Goal: Task Accomplishment & Management: Manage account settings

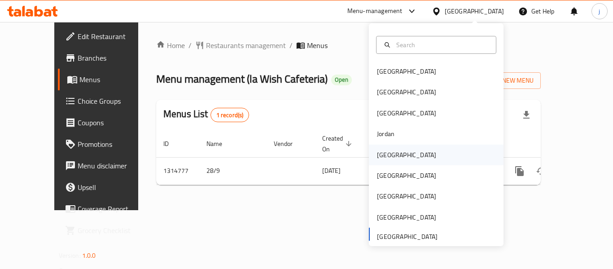
click at [377, 156] on div "[GEOGRAPHIC_DATA]" at bounding box center [406, 155] width 59 height 10
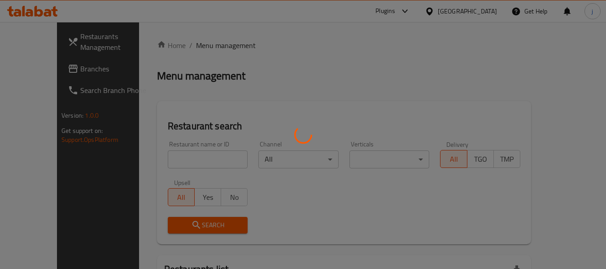
click at [42, 70] on div at bounding box center [303, 134] width 606 height 269
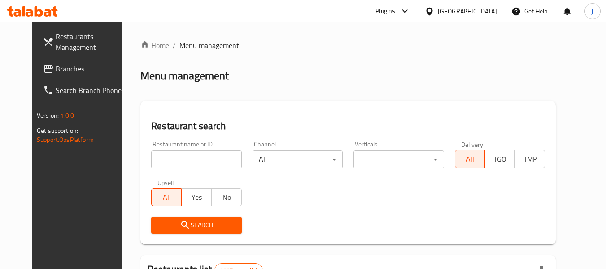
click at [42, 70] on div at bounding box center [303, 134] width 606 height 269
click at [56, 70] on span "Branches" at bounding box center [91, 68] width 71 height 11
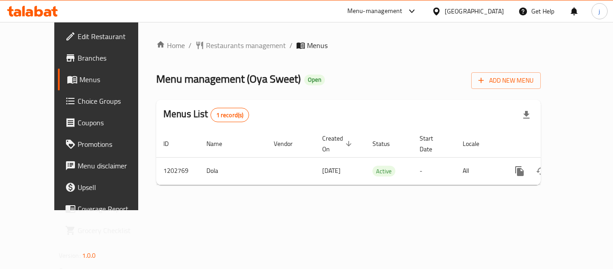
click at [439, 11] on icon at bounding box center [436, 11] width 6 height 8
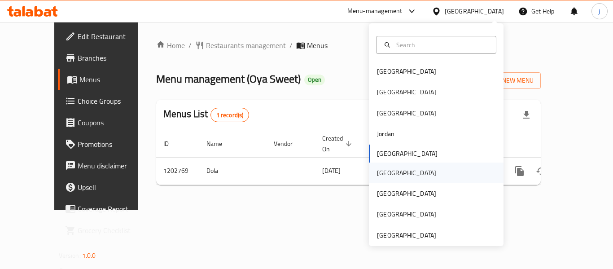
click at [390, 171] on div "[GEOGRAPHIC_DATA]" at bounding box center [407, 172] width 74 height 21
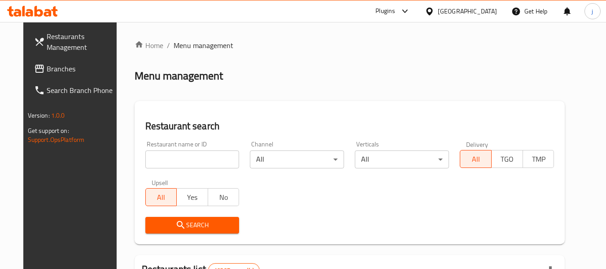
click at [51, 74] on span "Branches" at bounding box center [82, 68] width 71 height 11
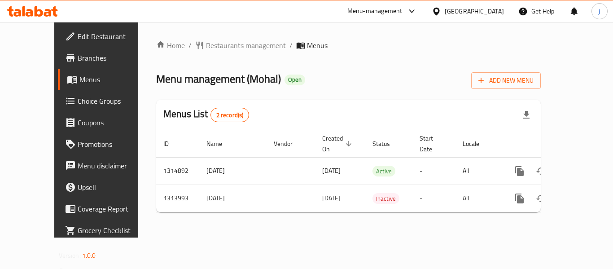
click at [441, 10] on icon at bounding box center [436, 11] width 9 height 9
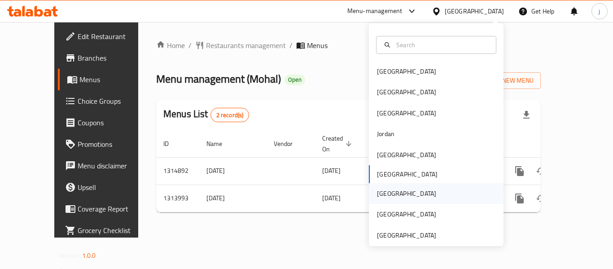
click at [387, 196] on div "[GEOGRAPHIC_DATA]" at bounding box center [407, 193] width 74 height 21
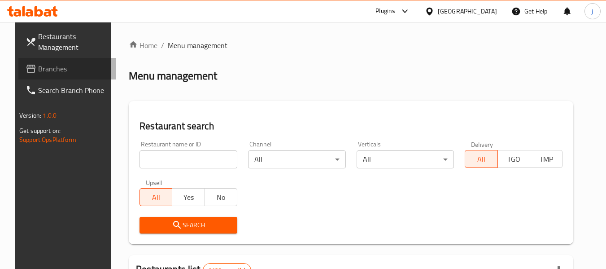
click at [38, 73] on span "Branches" at bounding box center [73, 68] width 71 height 11
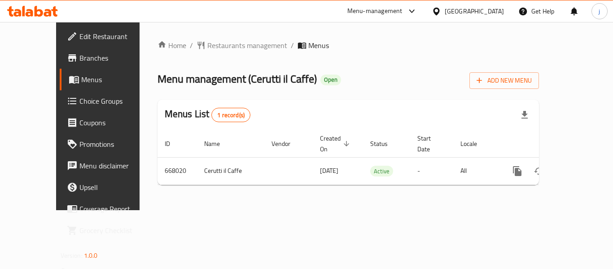
click at [79, 98] on span "Choice Groups" at bounding box center [115, 101] width 72 height 11
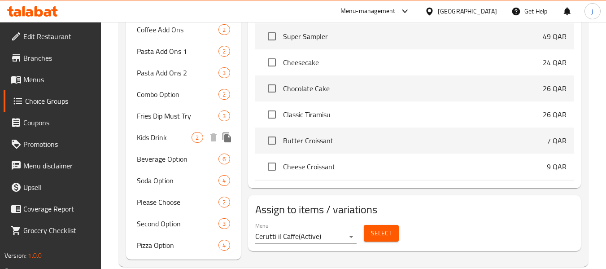
scroll to position [358, 0]
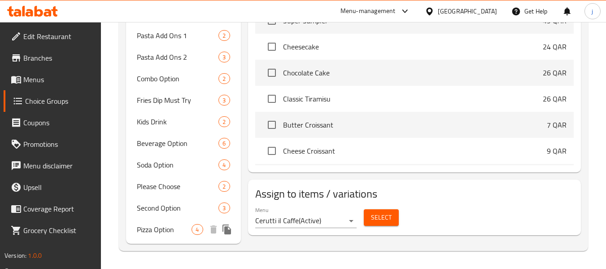
click at [158, 230] on span "Pizza Option" at bounding box center [164, 229] width 55 height 11
type input "Pizza Option"
type input "خيار البيتزا"
type input "0"
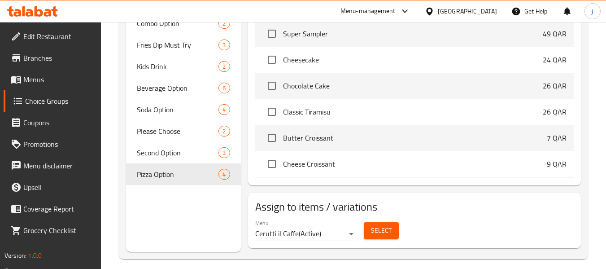
scroll to position [421, 0]
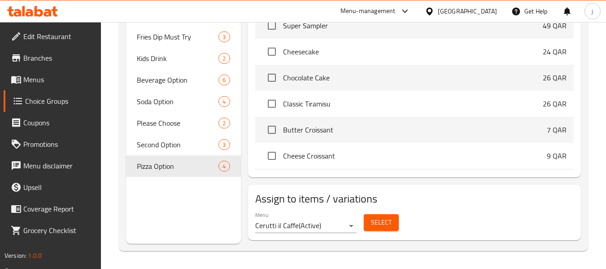
click at [434, 15] on icon at bounding box center [429, 11] width 9 height 9
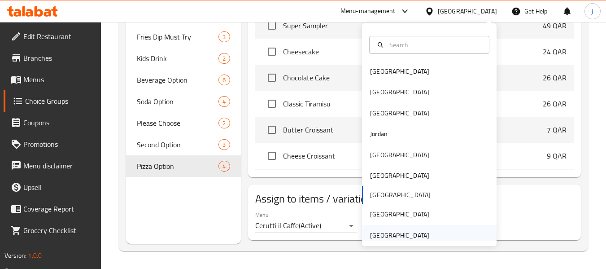
click at [393, 235] on div "[GEOGRAPHIC_DATA]" at bounding box center [399, 235] width 59 height 10
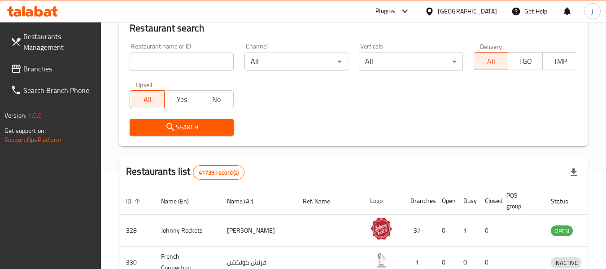
scroll to position [411, 0]
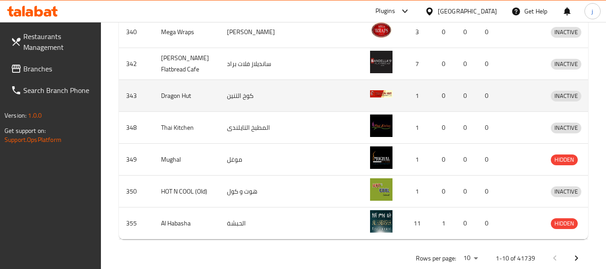
drag, startPoint x: 29, startPoint y: 72, endPoint x: 119, endPoint y: 87, distance: 91.0
click at [29, 72] on span "Branches" at bounding box center [58, 68] width 71 height 11
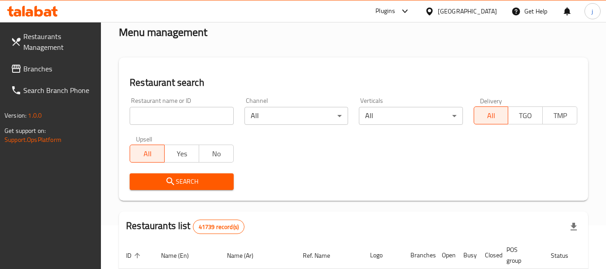
scroll to position [0, 0]
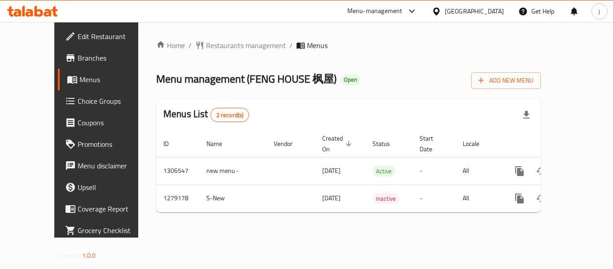
click at [473, 9] on div "[GEOGRAPHIC_DATA]" at bounding box center [474, 11] width 59 height 10
click at [243, 57] on div "Home / Restaurants management / Menus Menu management ( FENG HOUSE 枫屋 ) Open Ad…" at bounding box center [348, 130] width 385 height 180
click at [218, 45] on span "Restaurants management" at bounding box center [246, 45] width 80 height 11
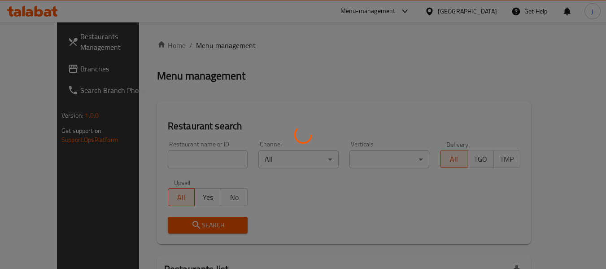
click at [35, 69] on div at bounding box center [303, 134] width 606 height 269
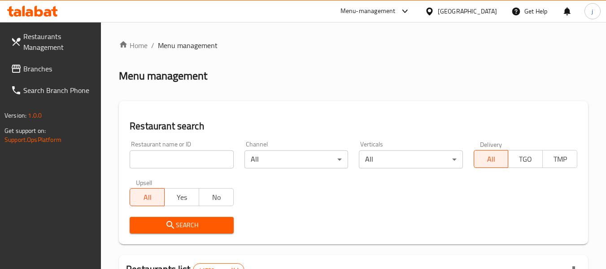
click at [35, 69] on span "Branches" at bounding box center [58, 68] width 71 height 11
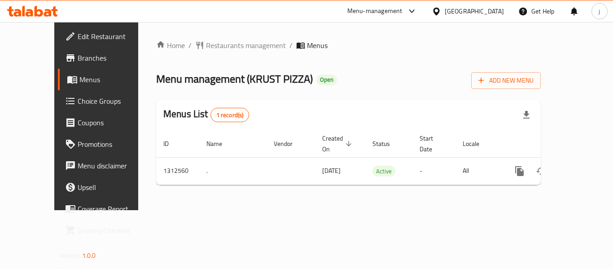
click at [460, 11] on div "[GEOGRAPHIC_DATA]" at bounding box center [474, 11] width 59 height 10
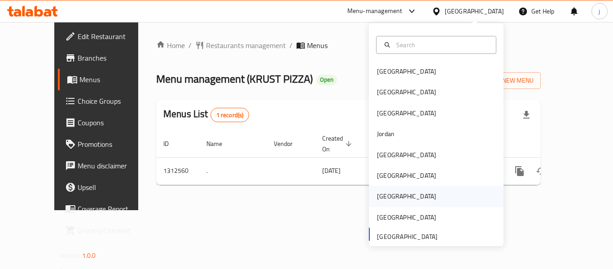
click at [407, 203] on div "Qatar" at bounding box center [436, 196] width 135 height 21
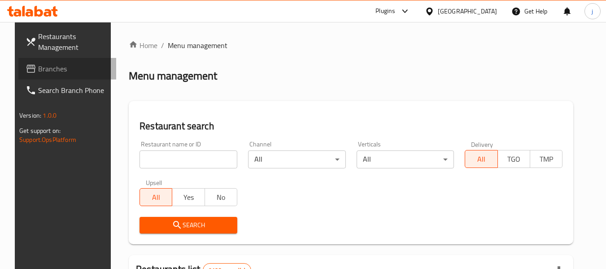
click at [26, 79] on link "Branches" at bounding box center [67, 69] width 98 height 22
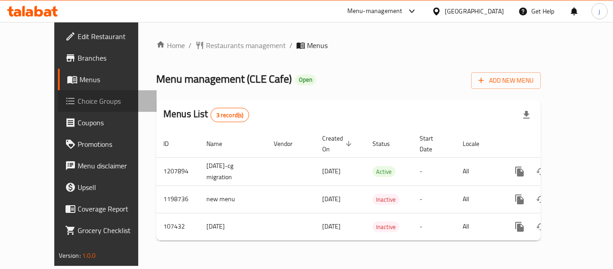
click at [78, 105] on span "Choice Groups" at bounding box center [114, 101] width 72 height 11
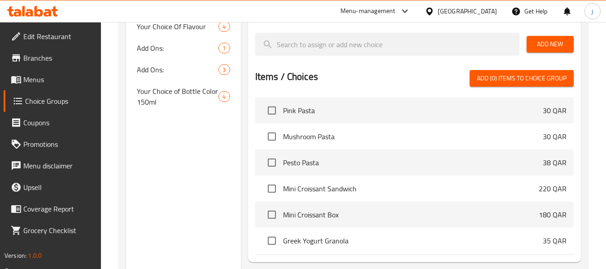
scroll to position [208, 0]
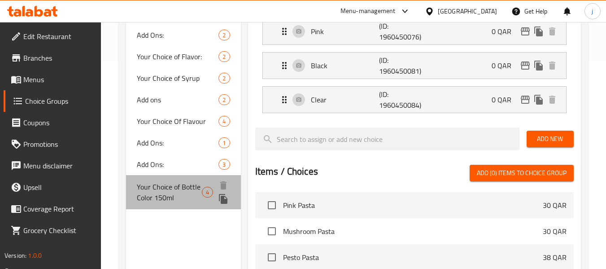
click at [162, 181] on span "Your Choice of Bottle Color 150ml" at bounding box center [169, 192] width 65 height 22
type input "Your Choice of Bottle Color 150ml"
type input "اختيارك من لون الزجاجة 150 مل"
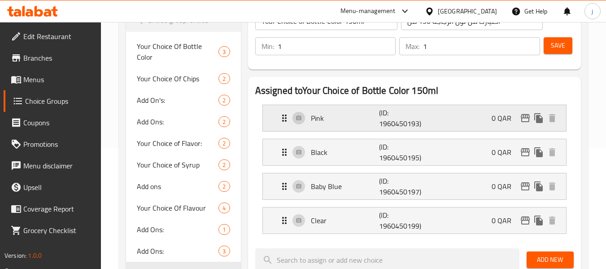
scroll to position [90, 0]
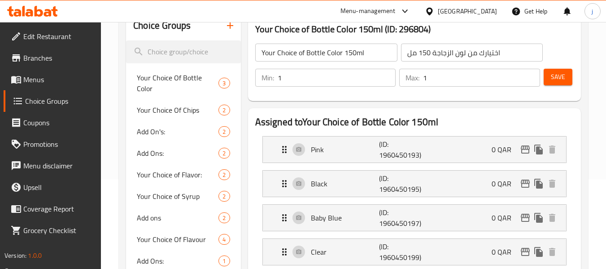
click at [438, 10] on div at bounding box center [431, 11] width 13 height 10
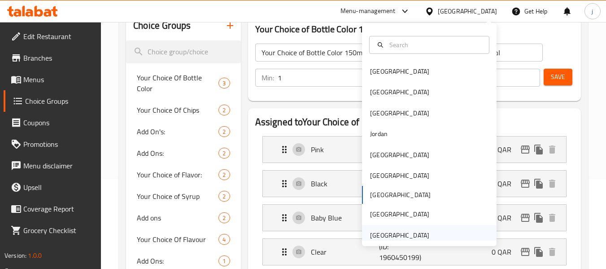
click at [386, 236] on div "[GEOGRAPHIC_DATA]" at bounding box center [399, 235] width 59 height 10
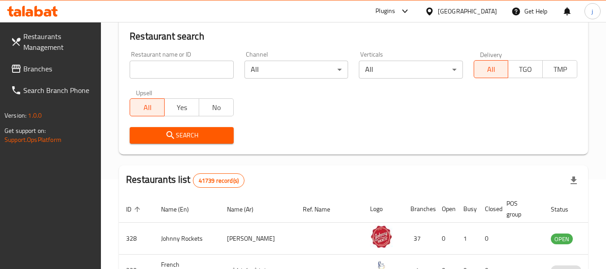
drag, startPoint x: 39, startPoint y: 65, endPoint x: 13, endPoint y: 65, distance: 26.9
click at [39, 65] on span "Branches" at bounding box center [58, 68] width 71 height 11
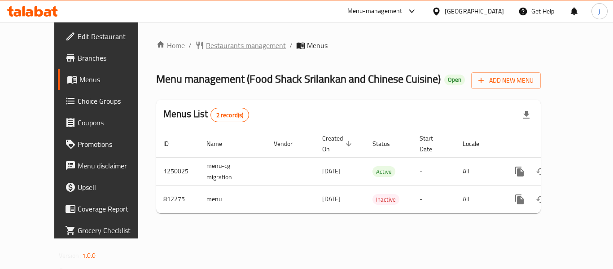
click at [206, 51] on span "Restaurants management" at bounding box center [246, 45] width 80 height 11
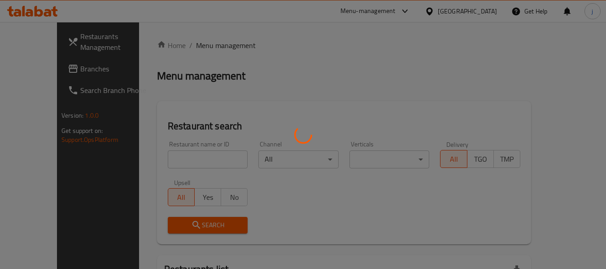
click at [55, 74] on div at bounding box center [303, 134] width 606 height 269
click at [53, 73] on div at bounding box center [303, 134] width 606 height 269
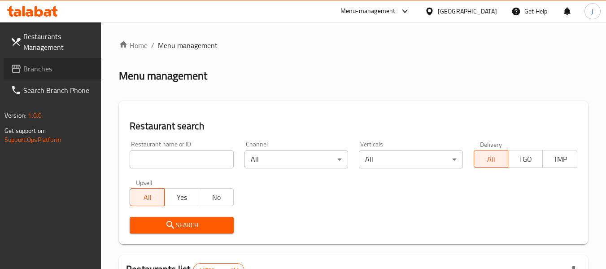
drag, startPoint x: 53, startPoint y: 73, endPoint x: 48, endPoint y: 72, distance: 5.0
click at [53, 73] on span "Branches" at bounding box center [58, 68] width 71 height 11
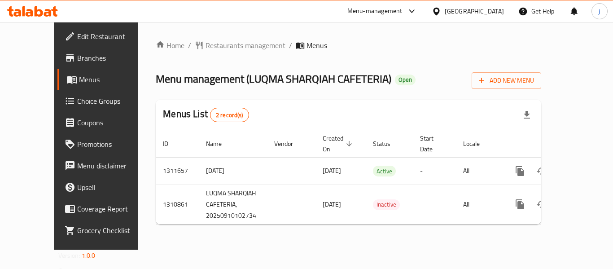
click at [456, 12] on div "[GEOGRAPHIC_DATA]" at bounding box center [474, 11] width 59 height 10
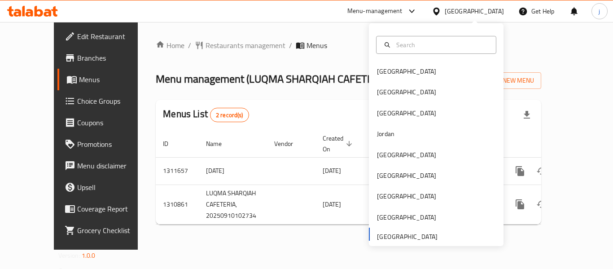
click at [389, 235] on div "[GEOGRAPHIC_DATA] [GEOGRAPHIC_DATA] [GEOGRAPHIC_DATA] [GEOGRAPHIC_DATA] [GEOGRA…" at bounding box center [436, 153] width 135 height 184
click at [206, 46] on span "Restaurants management" at bounding box center [246, 45] width 80 height 11
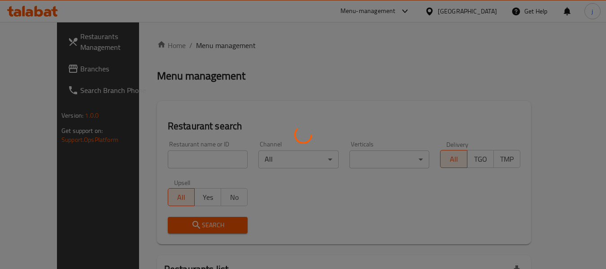
click at [21, 74] on div at bounding box center [303, 134] width 606 height 269
click at [40, 63] on div at bounding box center [303, 134] width 606 height 269
click at [39, 70] on div at bounding box center [303, 134] width 606 height 269
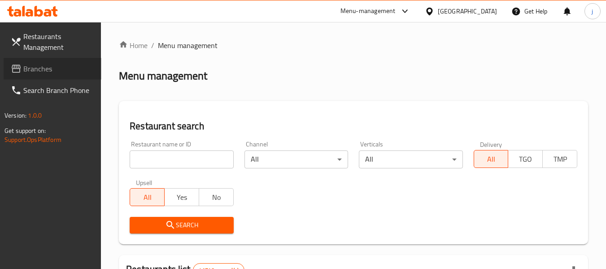
click at [39, 70] on span "Branches" at bounding box center [58, 68] width 71 height 11
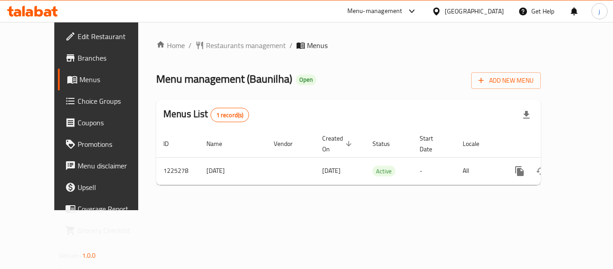
click at [464, 7] on div "United Arab Emirates" at bounding box center [474, 11] width 59 height 10
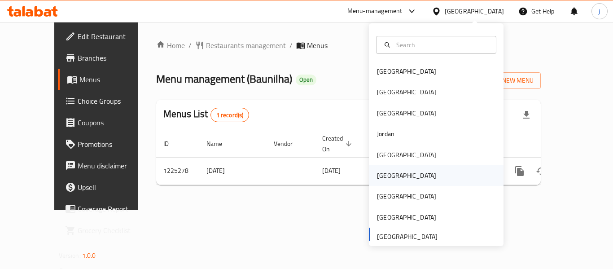
click at [399, 174] on div "Oman" at bounding box center [436, 175] width 135 height 21
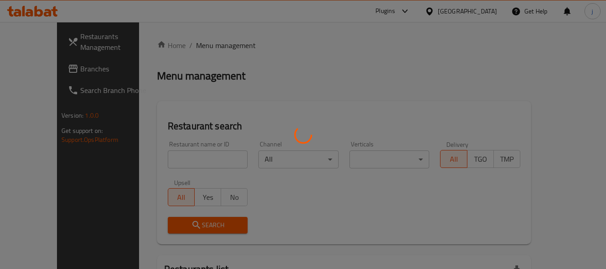
click at [479, 12] on div at bounding box center [303, 134] width 606 height 269
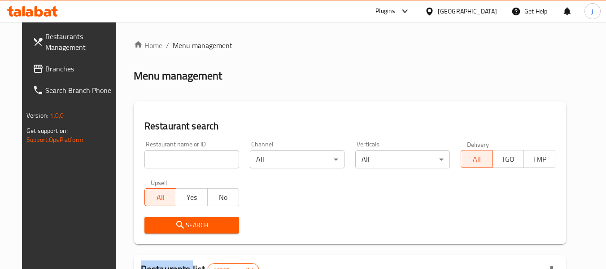
click at [479, 22] on div "​ Plugins Oman Get Help j Restaurants Management Branches Search Branch Phone V…" at bounding box center [303, 145] width 606 height 247
click at [438, 12] on div at bounding box center [431, 11] width 13 height 10
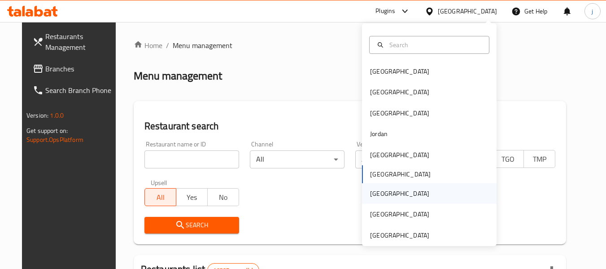
click at [407, 197] on div "Qatar" at bounding box center [429, 193] width 135 height 21
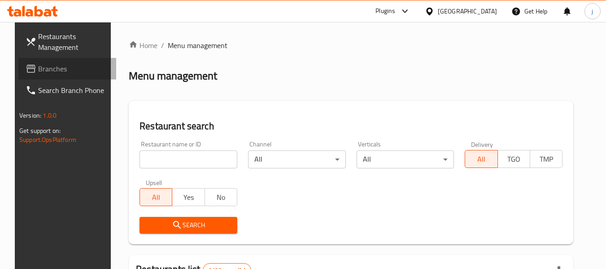
click at [40, 69] on span "Branches" at bounding box center [73, 68] width 71 height 11
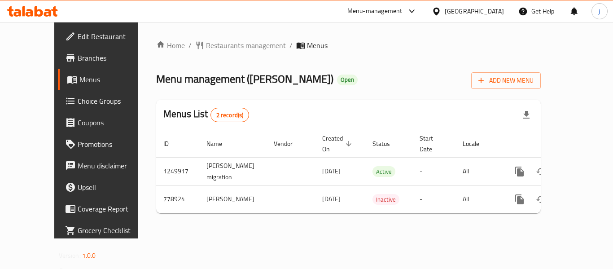
click at [501, 14] on div "Qatar" at bounding box center [474, 11] width 59 height 10
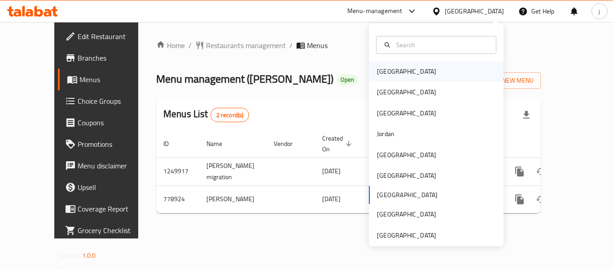
click at [385, 70] on div "[GEOGRAPHIC_DATA]" at bounding box center [406, 71] width 59 height 10
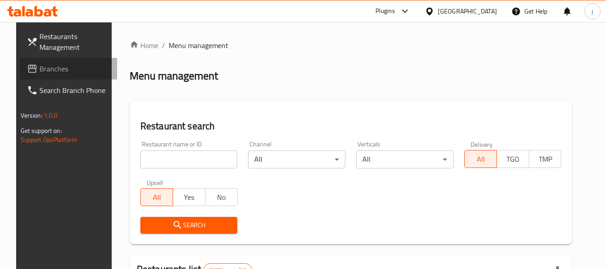
click at [48, 68] on span "Branches" at bounding box center [74, 68] width 71 height 11
